Goal: Task Accomplishment & Management: Manage account settings

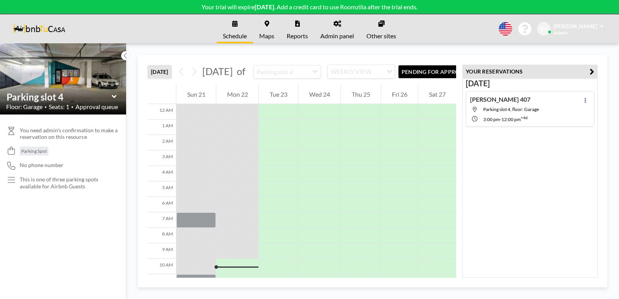
scroll to position [124, 0]
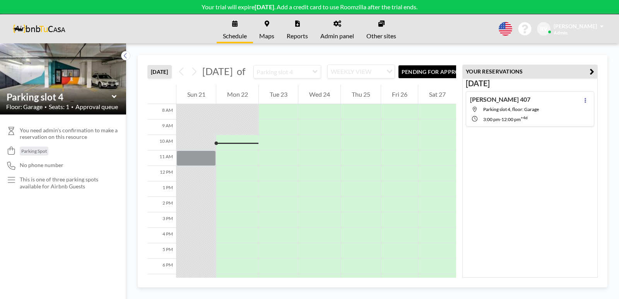
click at [227, 77] on span "[DATE]" at bounding box center [217, 71] width 31 height 12
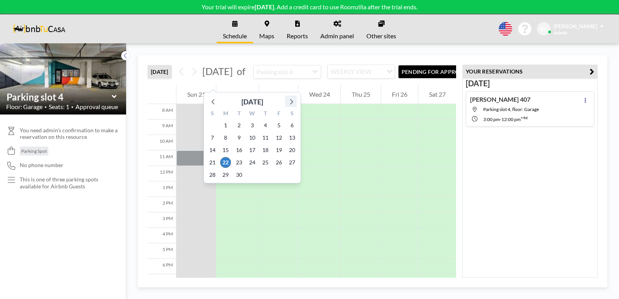
click at [292, 102] on icon at bounding box center [291, 101] width 10 height 10
click at [266, 137] on span "9" at bounding box center [265, 137] width 11 height 11
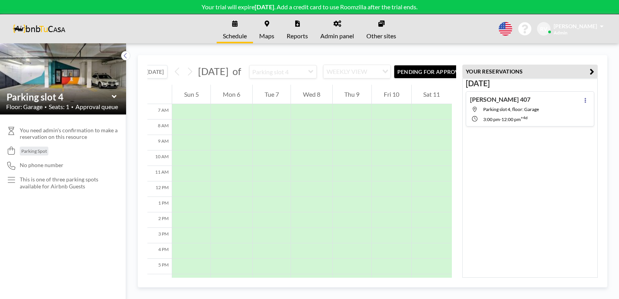
scroll to position [0, 0]
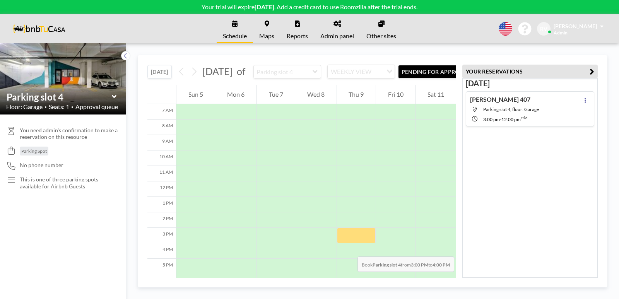
click at [350, 243] on div at bounding box center [356, 235] width 39 height 15
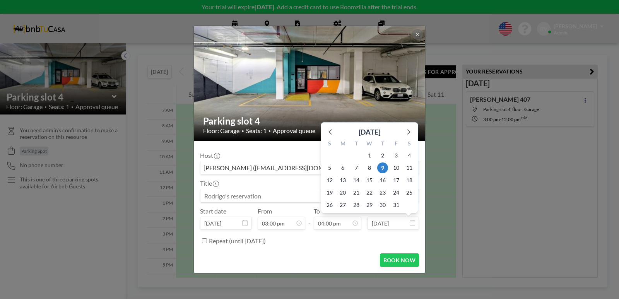
scroll to position [221, 0]
click at [398, 222] on input "[DATE]" at bounding box center [393, 223] width 51 height 13
click at [331, 178] on span "12" at bounding box center [329, 180] width 11 height 11
type input "[DATE]"
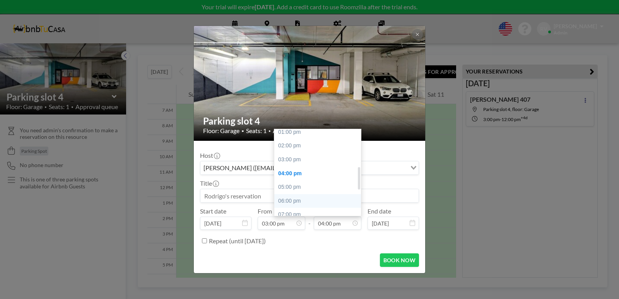
scroll to position [143, 0]
click at [294, 157] on div "12:00 pm" at bounding box center [319, 158] width 91 height 14
type input "12:00 pm"
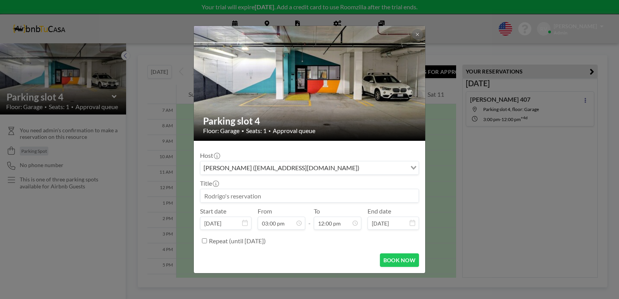
scroll to position [165, 0]
click at [255, 196] on input at bounding box center [309, 195] width 218 height 13
click at [251, 195] on input "[PERSON_NAME] [PERSON_NAME] 408" at bounding box center [309, 195] width 218 height 13
type input "[PERSON_NAME] [PERSON_NAME] 408"
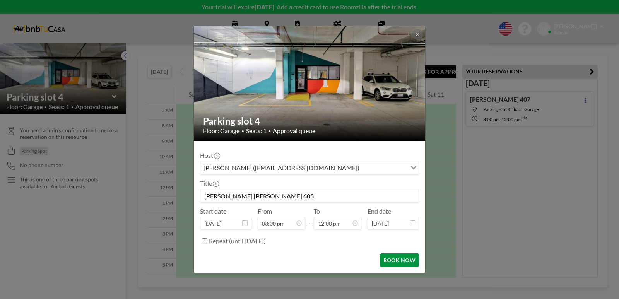
click at [396, 260] on button "BOOK NOW" at bounding box center [399, 261] width 39 height 14
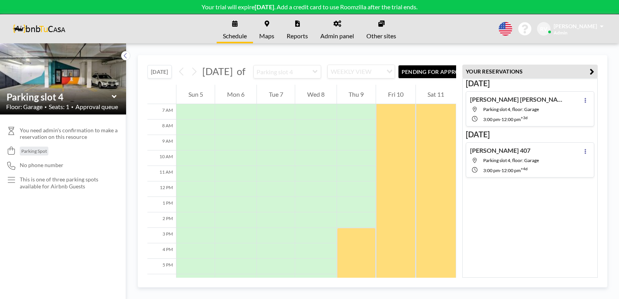
click at [362, 77] on div "WEEKLY VIEW" at bounding box center [355, 71] width 55 height 12
click at [362, 77] on input "Search for option" at bounding box center [357, 72] width 57 height 10
click at [357, 52] on div "[DATE] [DATE] of Parking slot 4 WEEKLY VIEW Loading... PENDING FOR APPROVAL 12 …" at bounding box center [372, 171] width 493 height 256
click at [506, 102] on h4 "[PERSON_NAME] [PERSON_NAME] 408" at bounding box center [518, 100] width 97 height 8
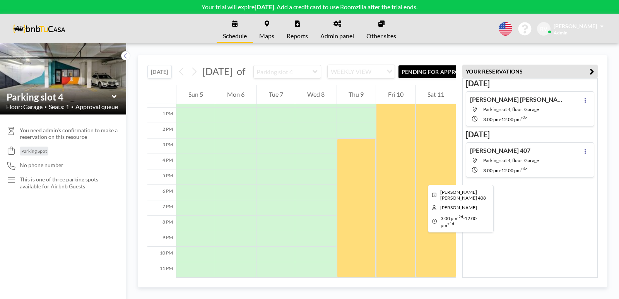
click at [422, 178] on div at bounding box center [436, 92] width 40 height 372
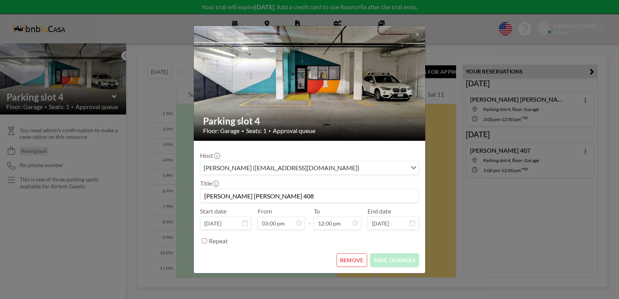
click at [260, 196] on input "[PERSON_NAME] [PERSON_NAME] 408" at bounding box center [309, 195] width 218 height 13
type input "[PERSON_NAME] 408"
click at [400, 260] on button "SAVE CHANGES" at bounding box center [394, 261] width 49 height 14
